Goal: Transaction & Acquisition: Purchase product/service

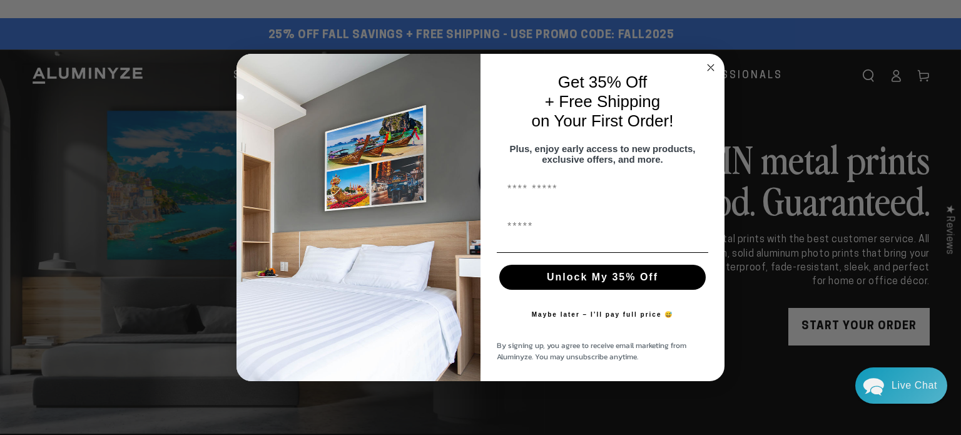
click at [708, 60] on circle "Close dialog" at bounding box center [711, 67] width 14 height 14
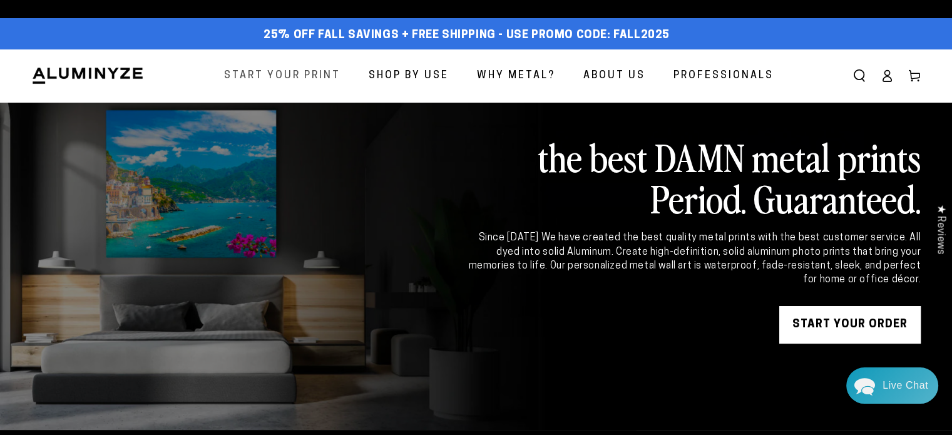
click at [314, 70] on span "Start Your Print" at bounding box center [282, 76] width 116 height 18
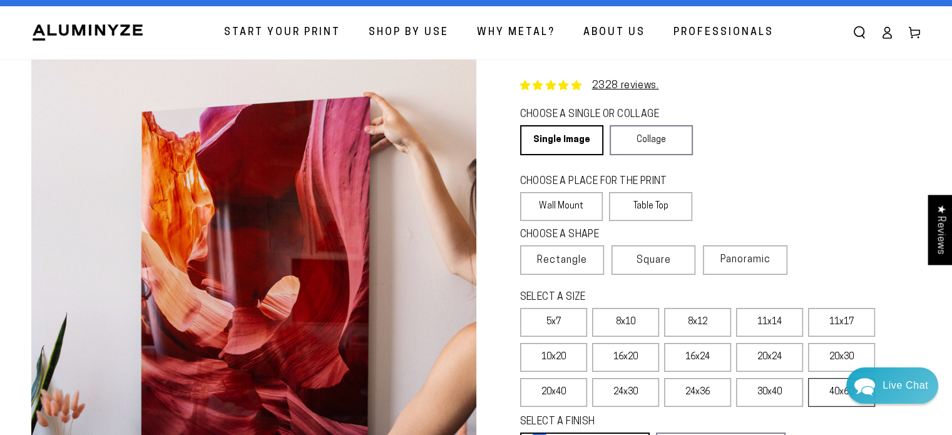
click at [821, 395] on label "40x60" at bounding box center [841, 392] width 67 height 29
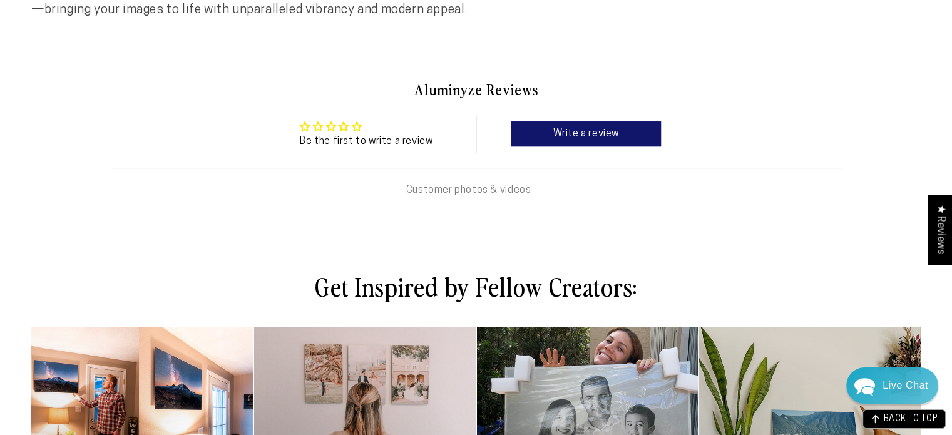
scroll to position [579, 0]
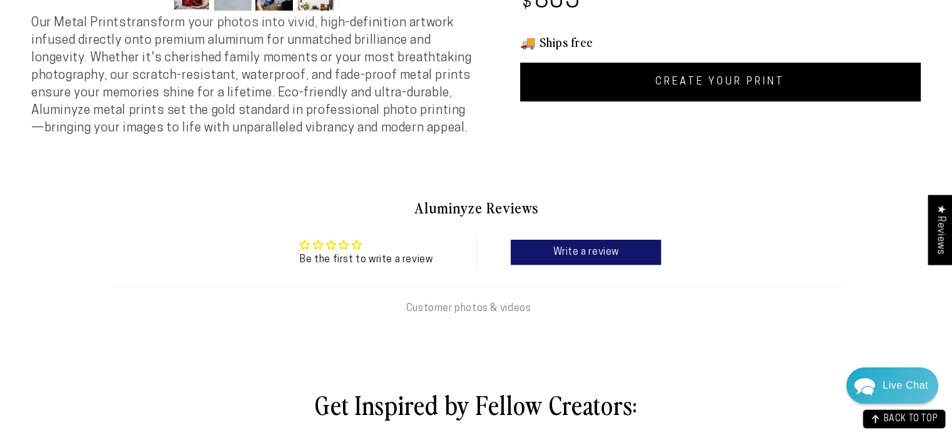
click at [727, 83] on link "CREATE YOUR PRINT" at bounding box center [720, 82] width 401 height 39
